Goal: Obtain resource: Obtain resource

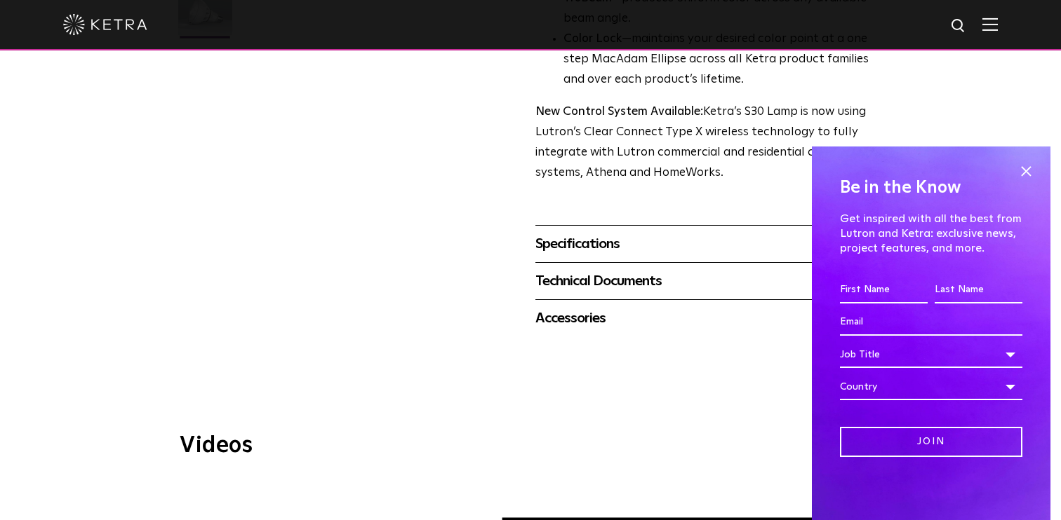
click at [610, 249] on div "Specifications" at bounding box center [706, 244] width 342 height 22
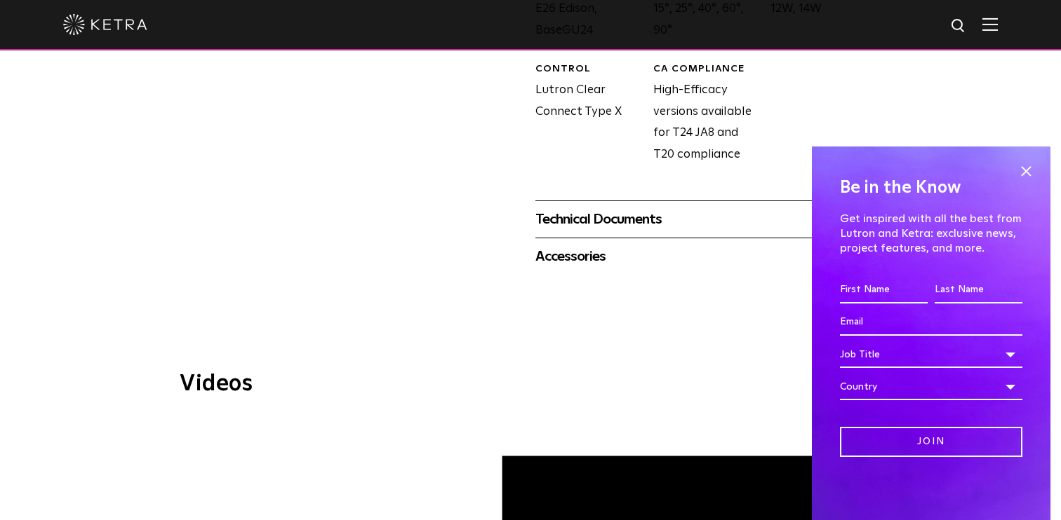
scroll to position [826, 0]
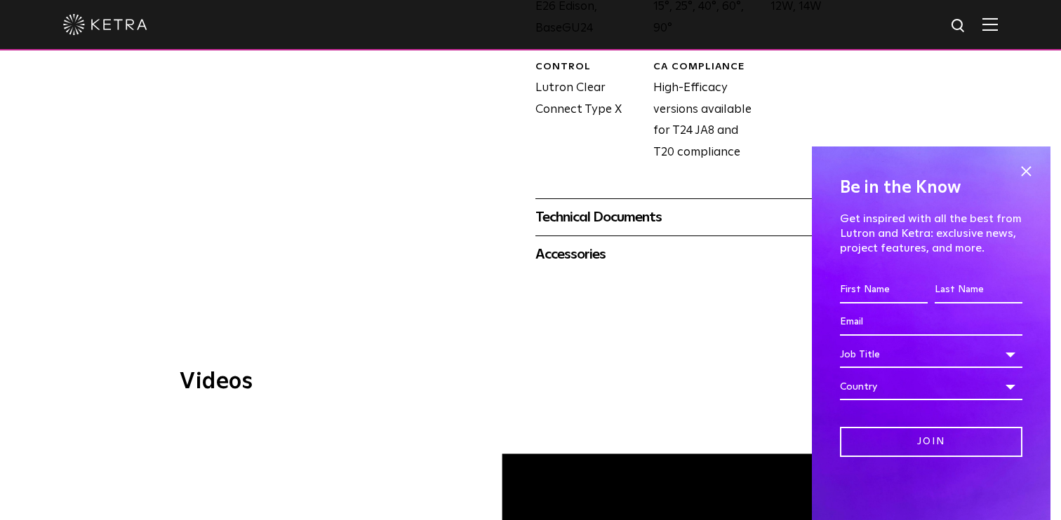
click at [657, 224] on div "Technical Documents" at bounding box center [706, 217] width 342 height 22
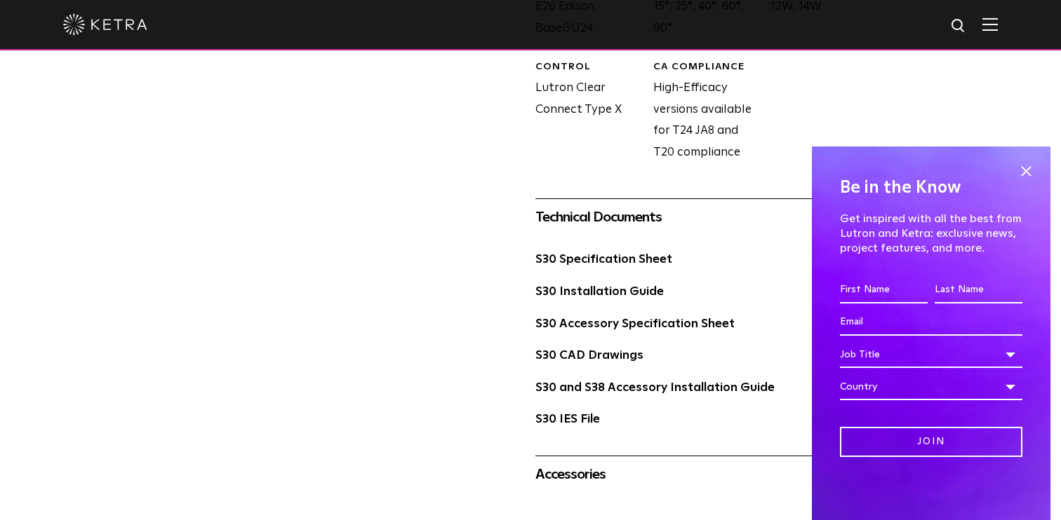
click at [624, 269] on div "S30 Specification Sheet" at bounding box center [706, 266] width 342 height 32
click at [623, 255] on link "S30 Specification Sheet" at bounding box center [603, 260] width 137 height 12
click at [642, 262] on link "S30 Specification Sheet" at bounding box center [603, 260] width 137 height 12
click at [1019, 166] on span at bounding box center [1025, 171] width 21 height 21
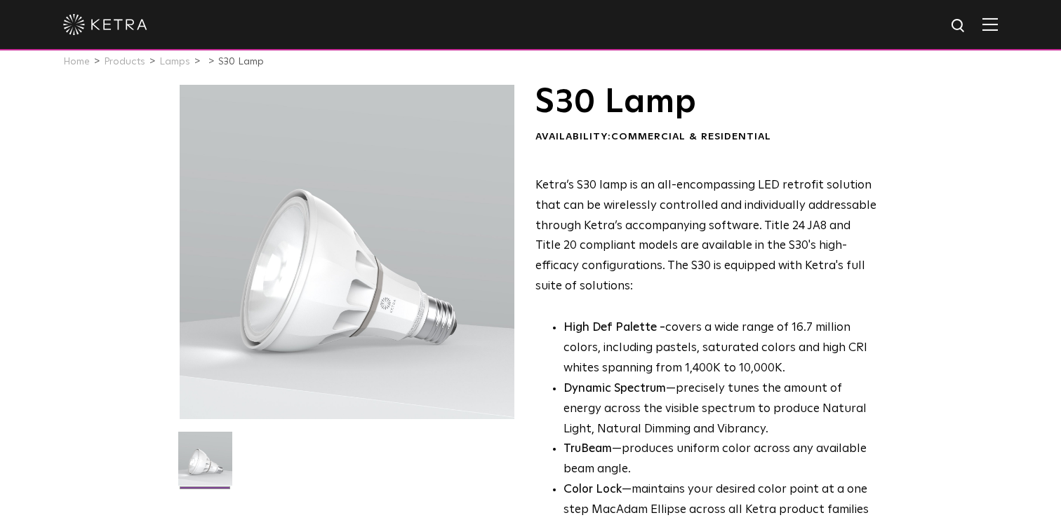
scroll to position [20, 0]
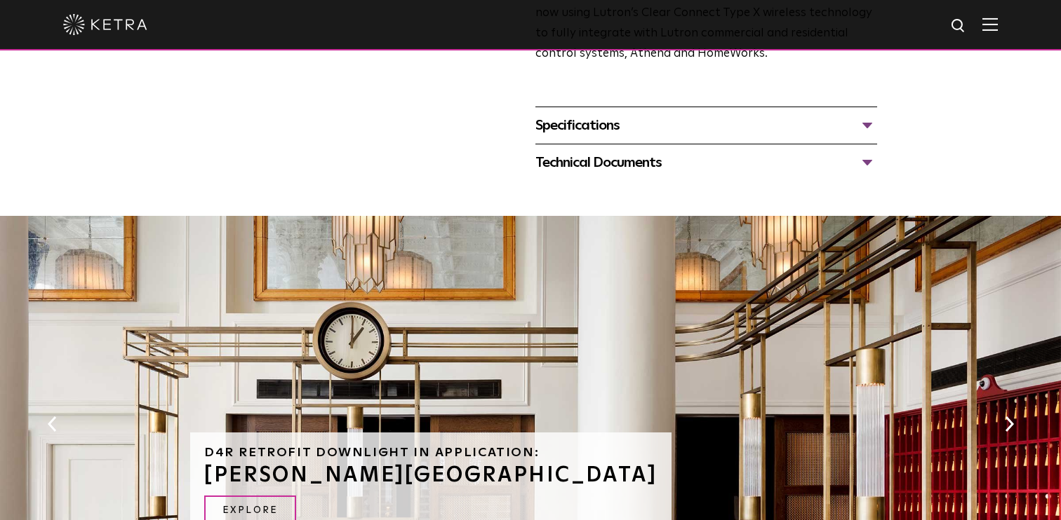
scroll to position [635, 0]
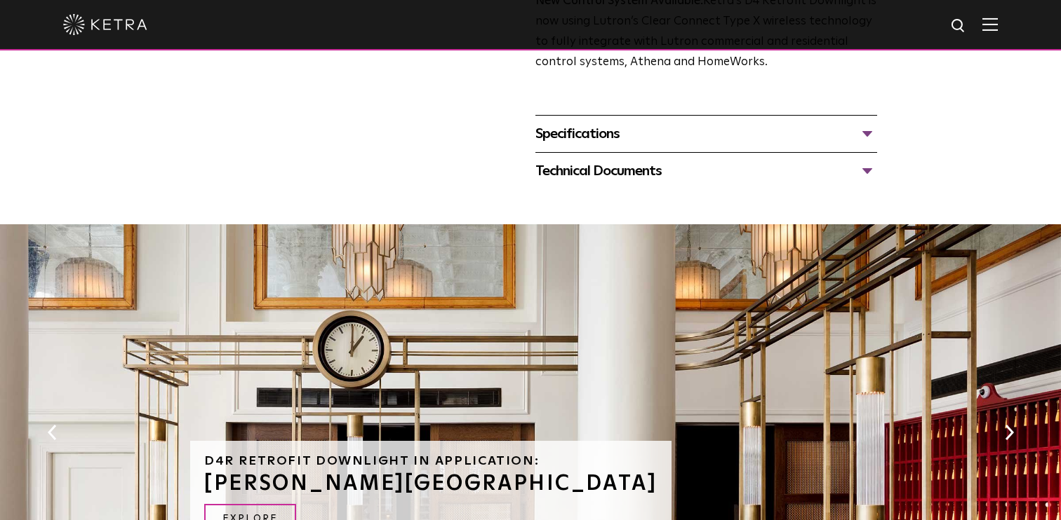
click at [692, 137] on div "Specifications" at bounding box center [706, 134] width 342 height 22
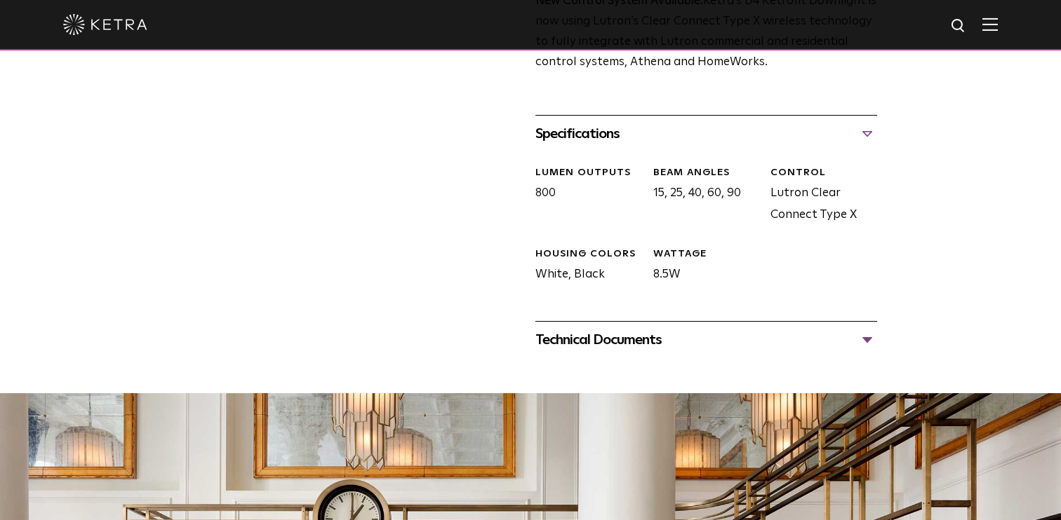
click at [629, 341] on div "Technical Documents" at bounding box center [706, 340] width 342 height 22
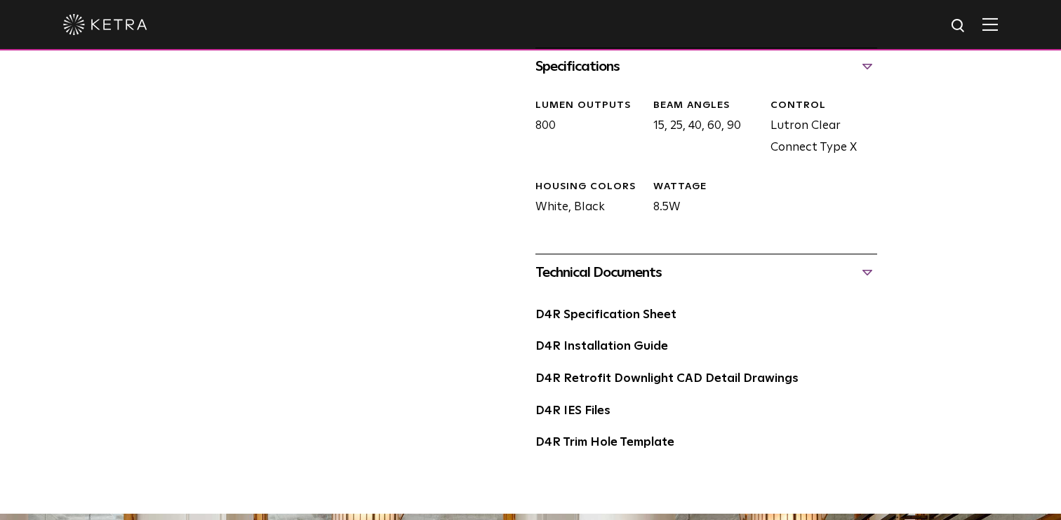
scroll to position [712, 0]
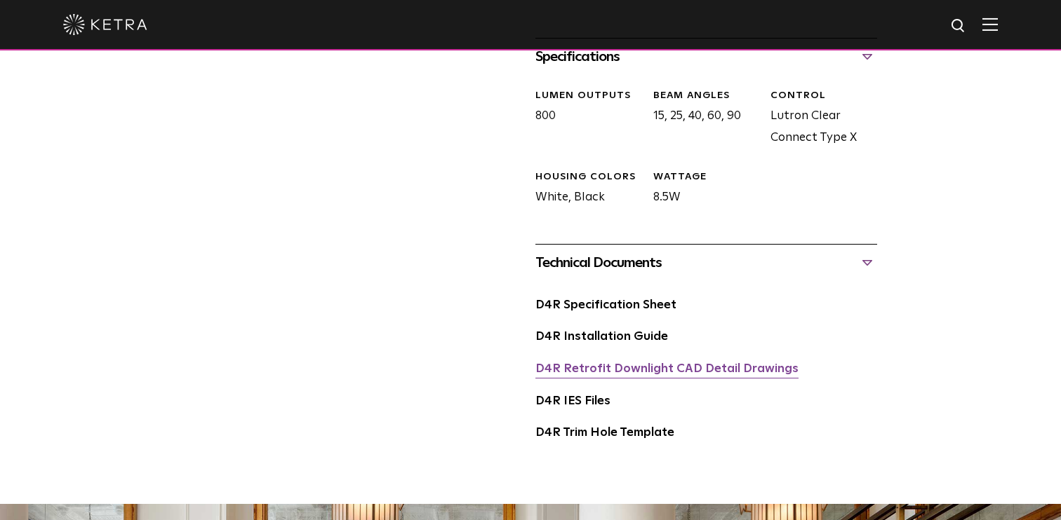
click at [593, 368] on link "D4R Retrofit Downlight CAD Detail Drawings" at bounding box center [666, 369] width 263 height 12
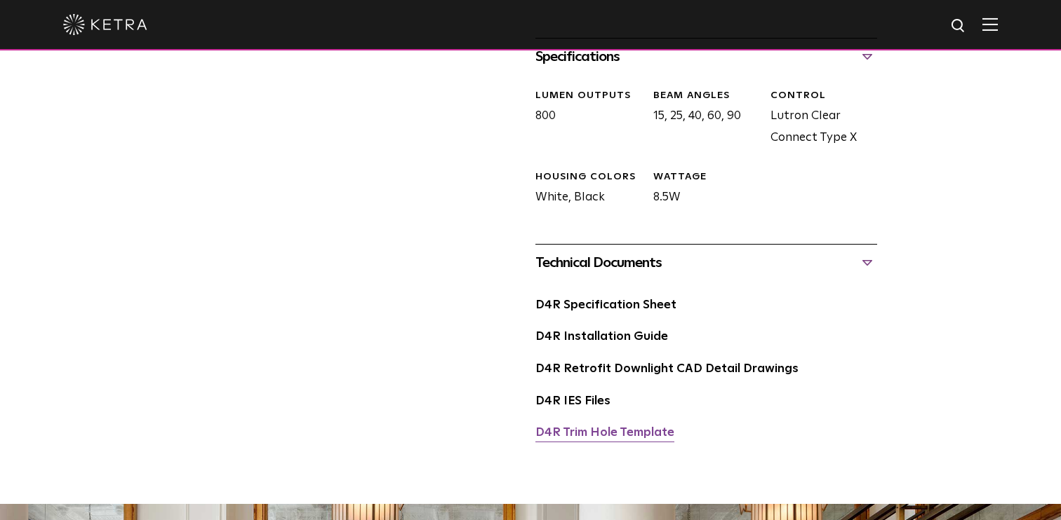
click at [619, 430] on link "D4R Trim Hole Template" at bounding box center [604, 433] width 139 height 12
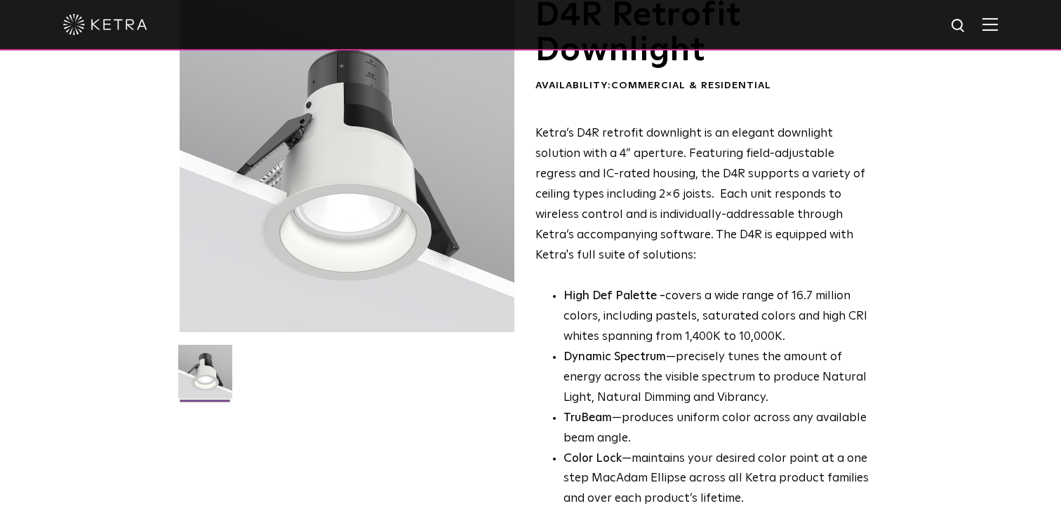
scroll to position [0, 0]
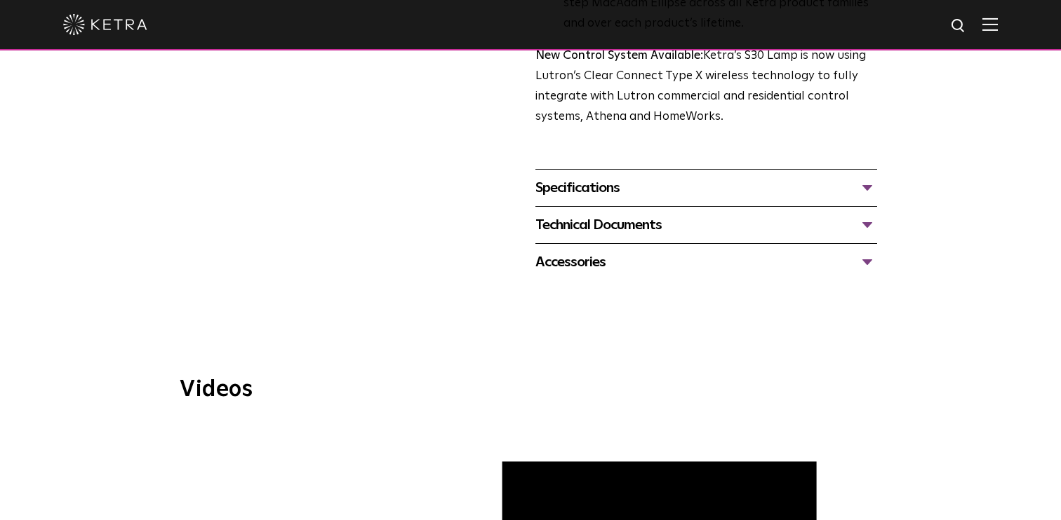
scroll to position [516, 0]
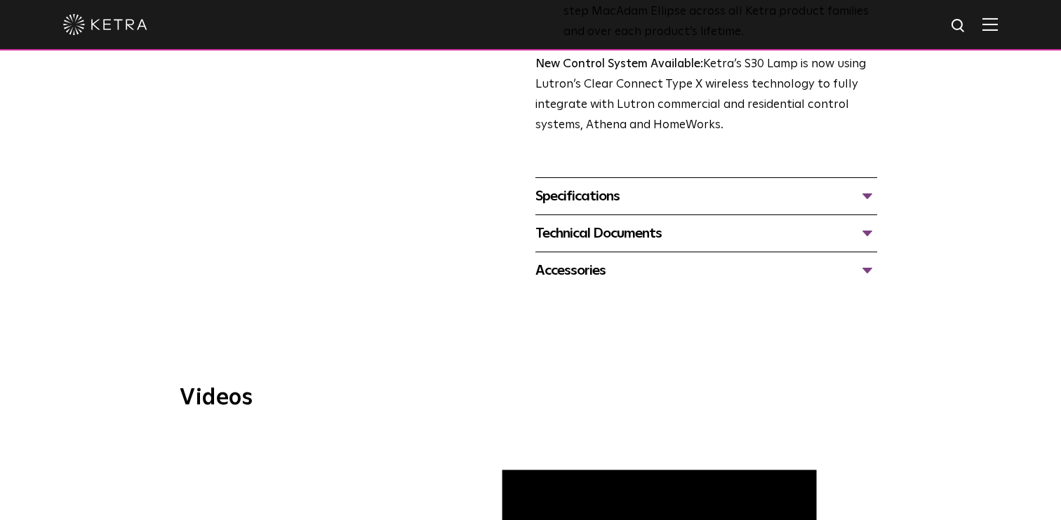
click at [640, 193] on div "Specifications" at bounding box center [706, 196] width 342 height 22
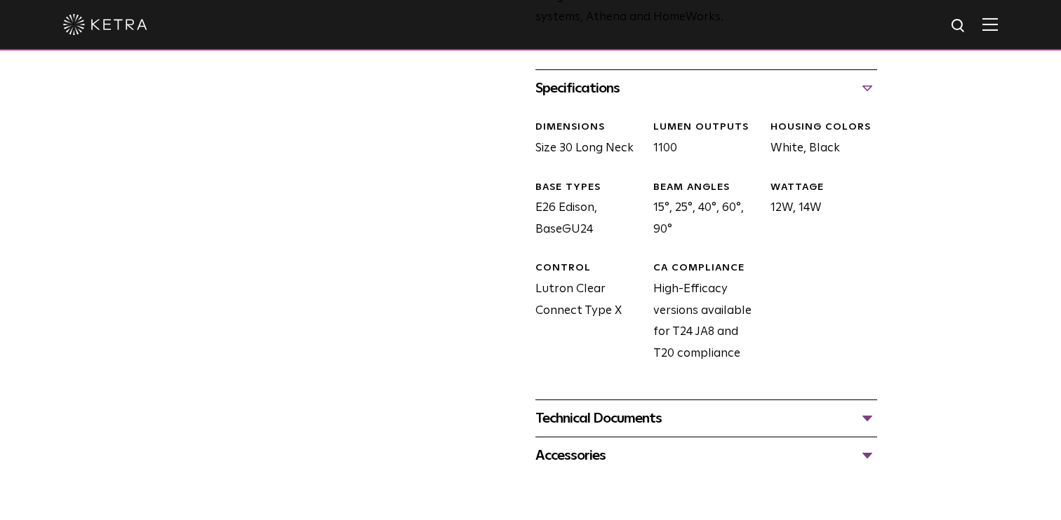
scroll to position [642, 0]
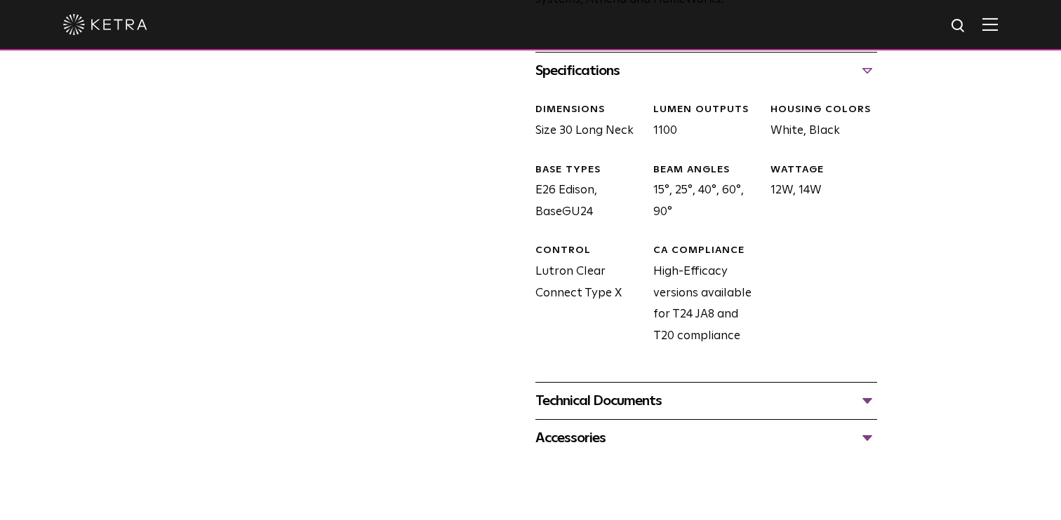
click at [610, 403] on div "Technical Documents" at bounding box center [706, 401] width 342 height 22
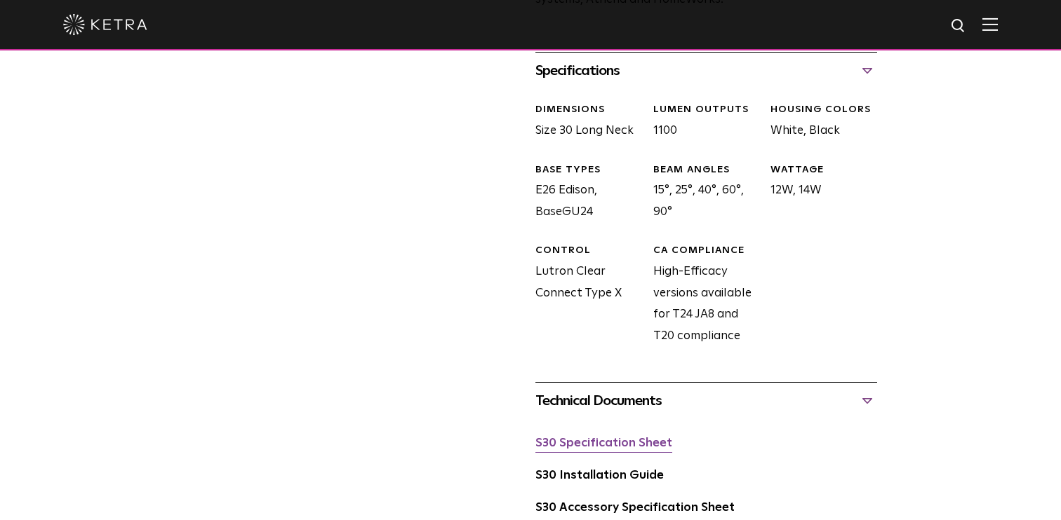
click at [639, 446] on link "S30 Specification Sheet" at bounding box center [603, 444] width 137 height 12
